Goal: Information Seeking & Learning: Learn about a topic

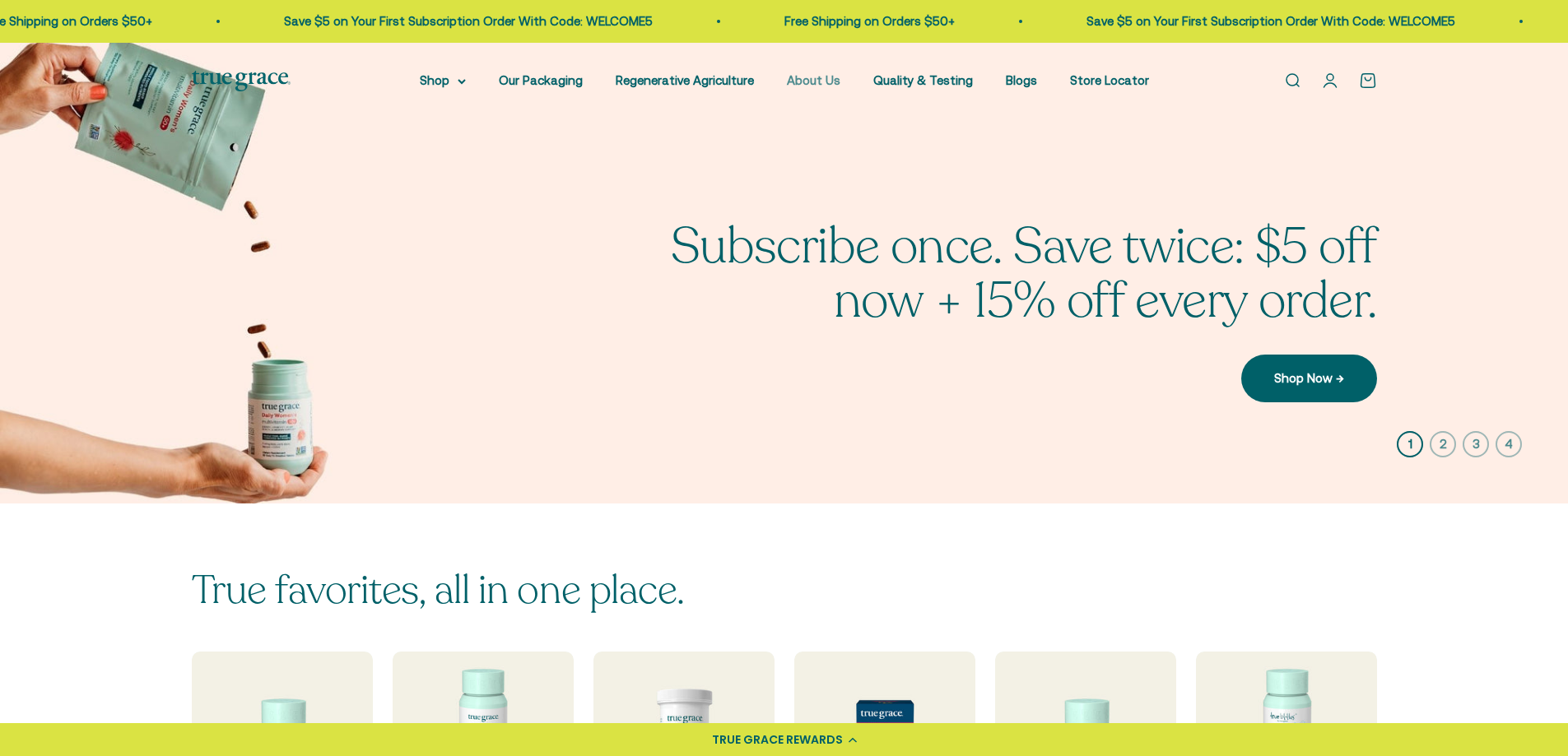
drag, startPoint x: 849, startPoint y: 82, endPoint x: 824, endPoint y: 82, distance: 25.0
click at [831, 82] on nav "Shop Multivitamins Women's Multivitamin Women's 40+ Multivitamin Men's Multivit…" at bounding box center [784, 81] width 729 height 20
click at [824, 82] on link "About Us" at bounding box center [814, 80] width 54 height 14
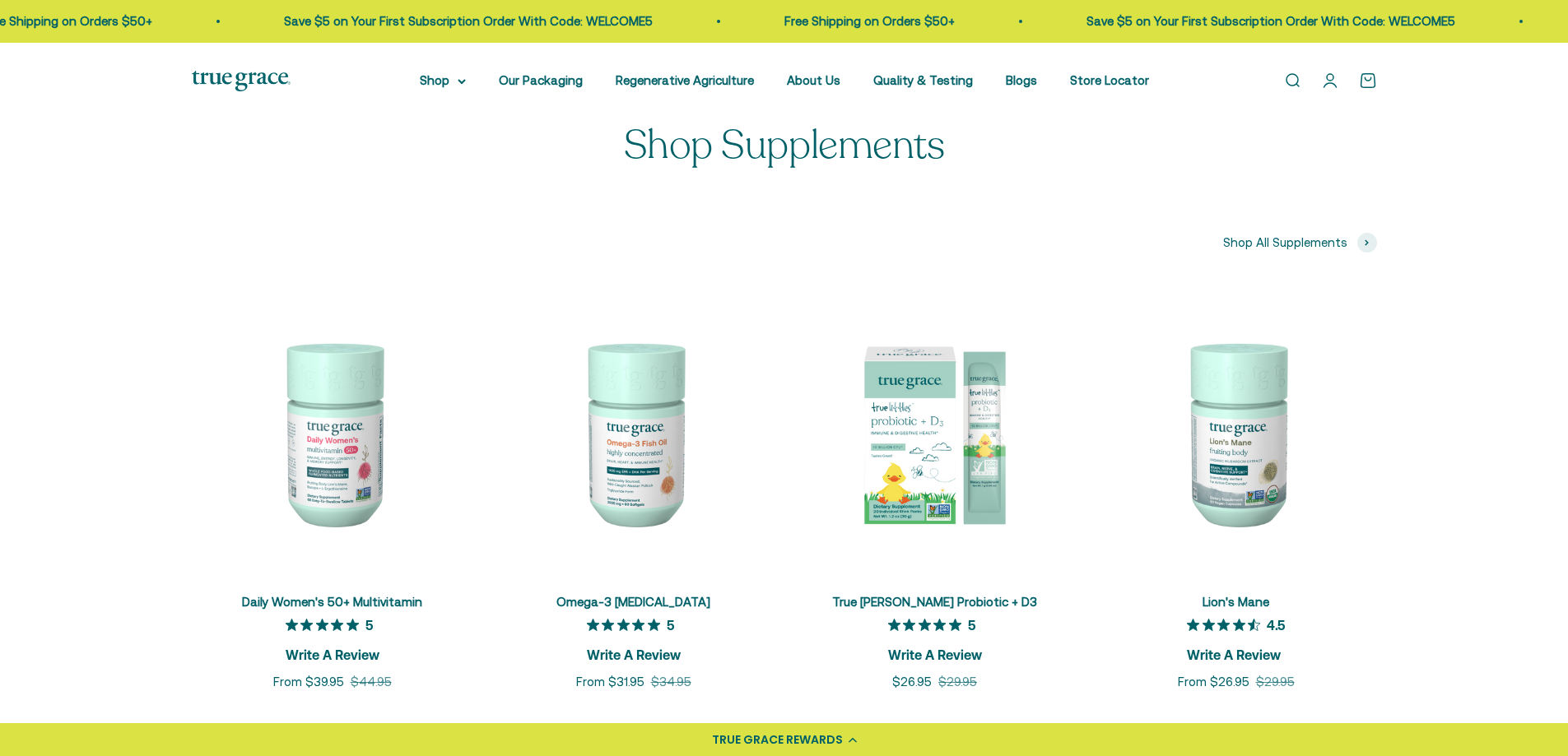
scroll to position [3537, 0]
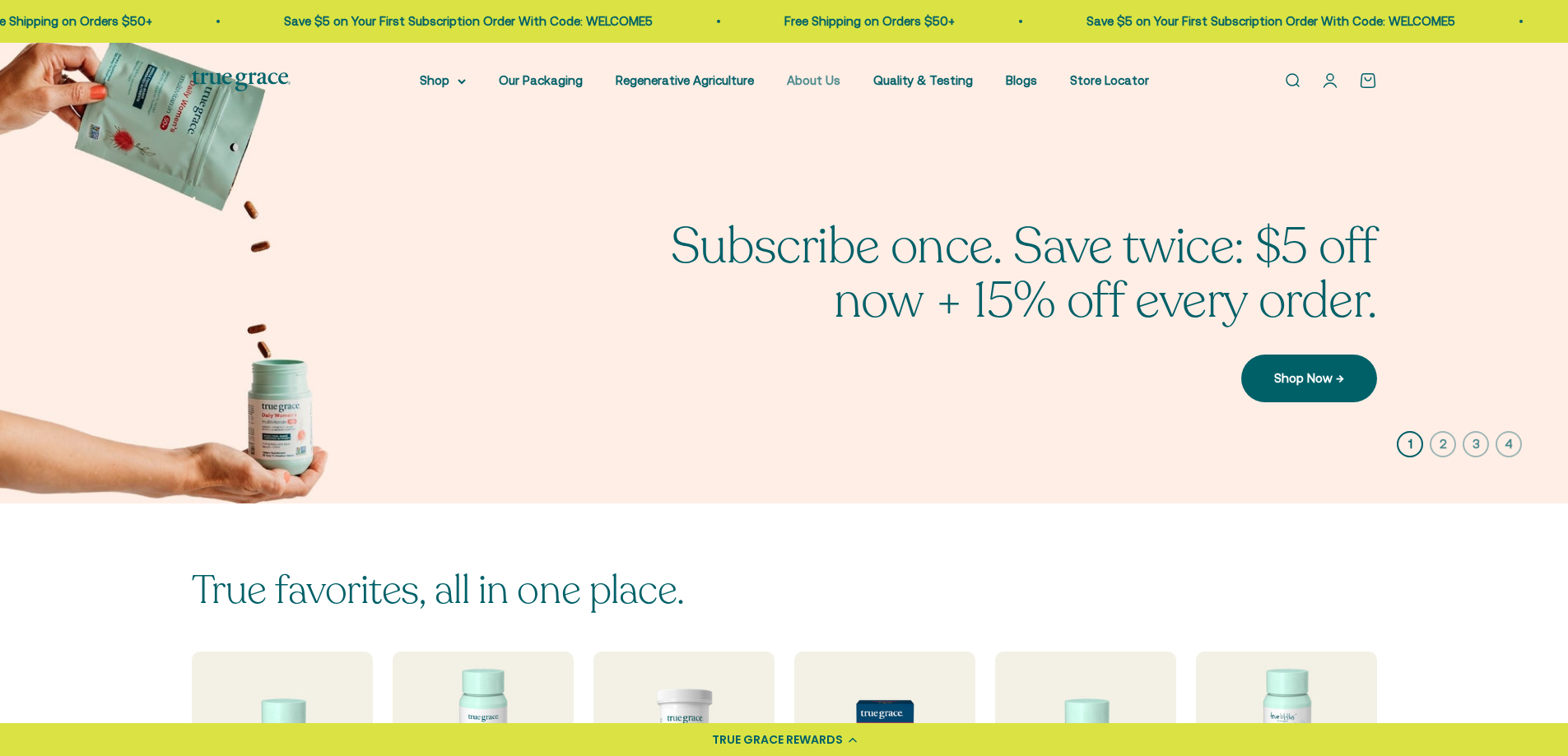
click at [803, 79] on link "About Us" at bounding box center [814, 80] width 54 height 14
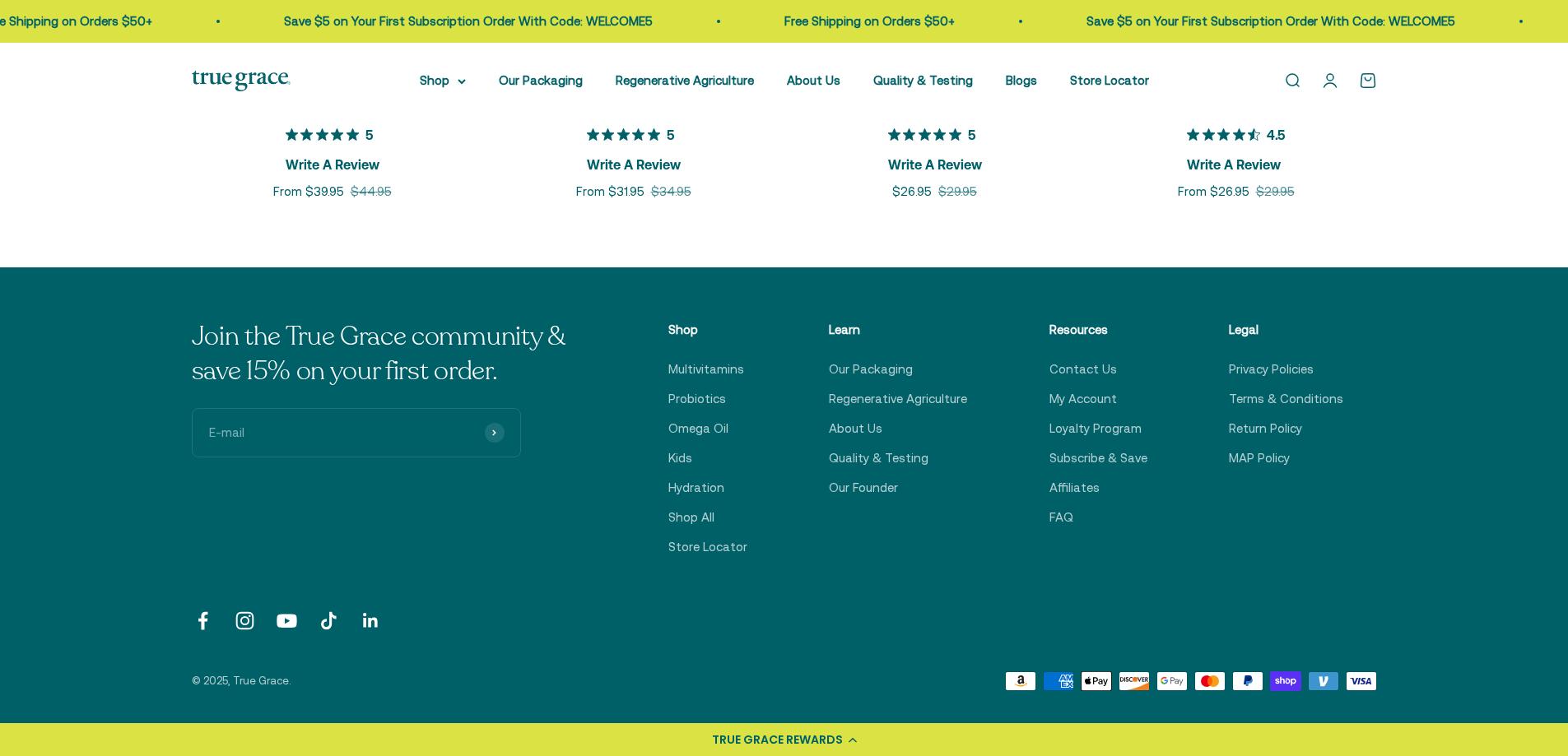
scroll to position [4026, 0]
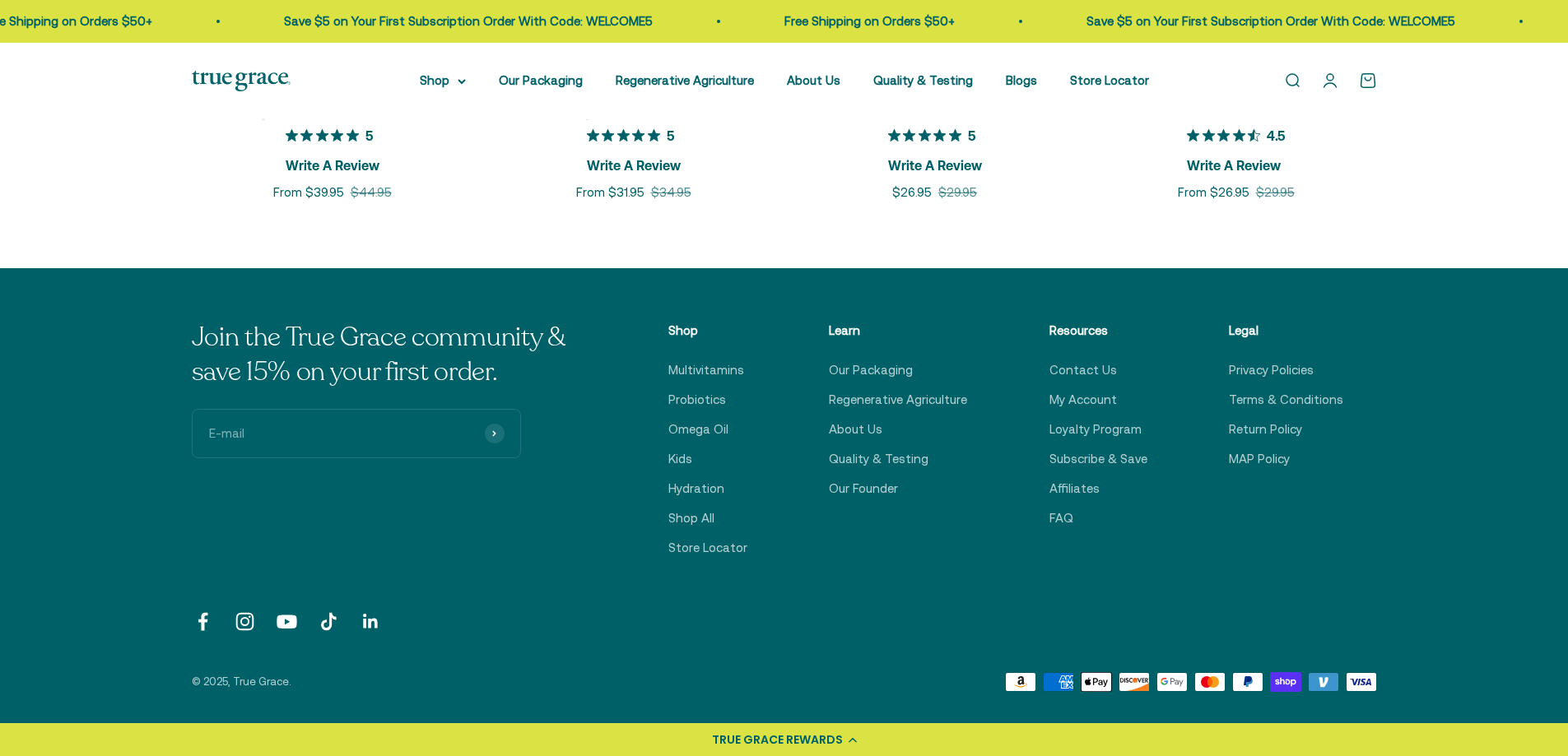
click at [371, 619] on link "Follow on LinkedIn" at bounding box center [371, 622] width 22 height 22
